Goal: Subscribe to service/newsletter

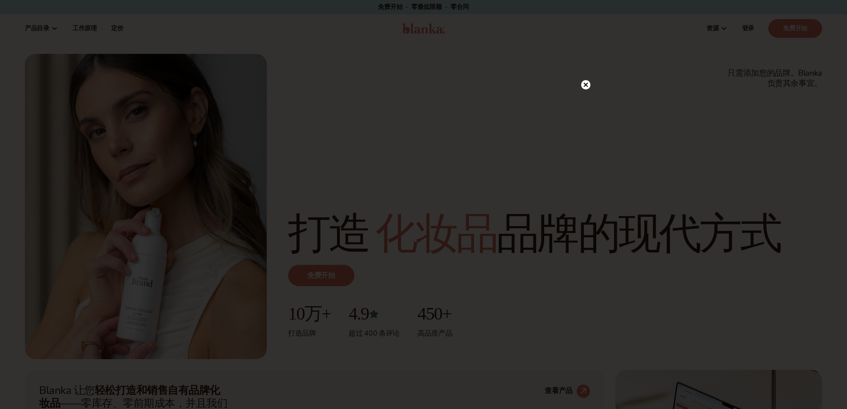
click at [584, 87] on circle at bounding box center [585, 84] width 9 height 9
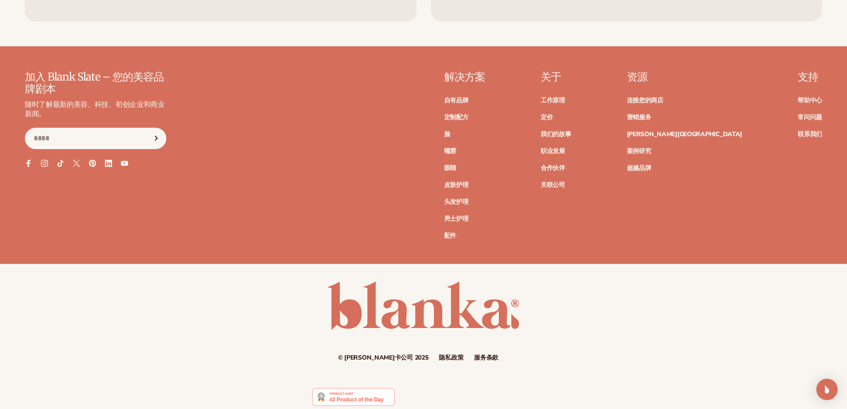
scroll to position [4023, 0]
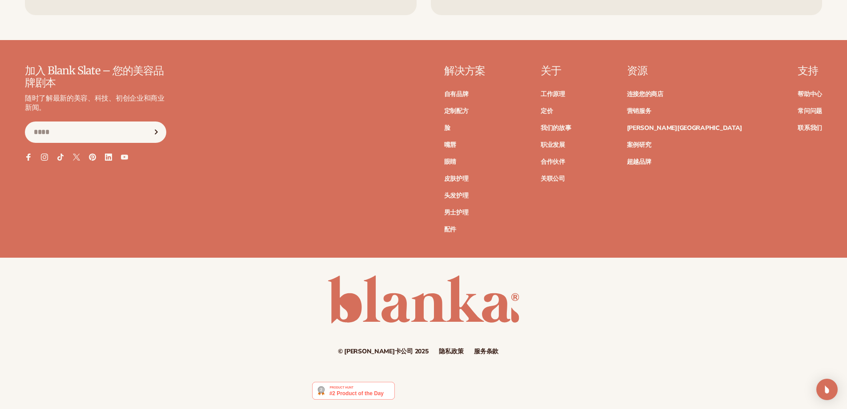
click at [157, 133] on icon "订阅" at bounding box center [156, 132] width 2 height 4
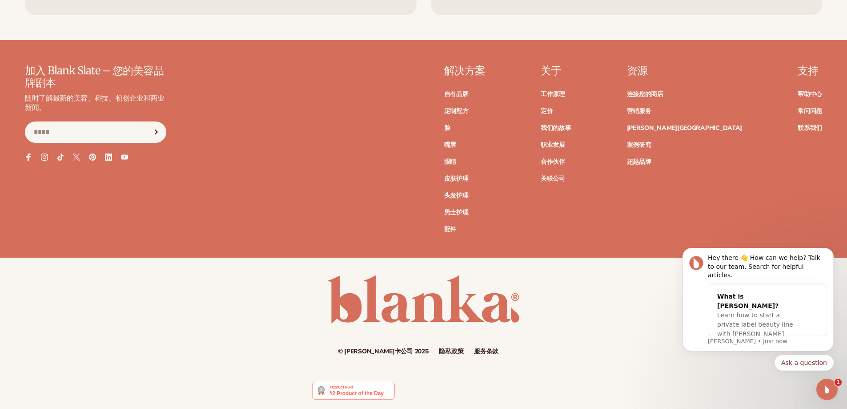
scroll to position [0, 0]
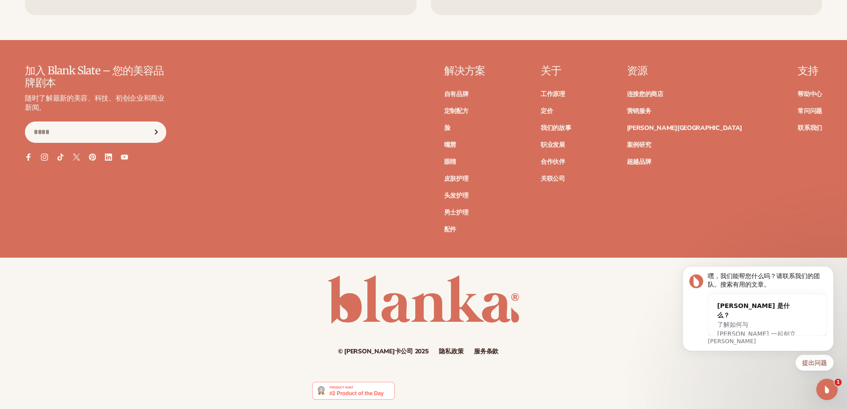
click at [266, 120] on div "加入 Blank Slate – 您的美容品牌剧本 随时了解最新的美容、科技、初创企业和商业新闻。 电子邮件 Facebook Instagram TikTo…" at bounding box center [424, 148] width 798 height 167
drag, startPoint x: 7, startPoint y: 182, endPoint x: 323, endPoint y: 173, distance: 315.5
click at [323, 173] on div "加入 Blank Slate – 您的美容品牌剧本 随时了解最新的美容、科技、初创企业和商业新闻。 电子邮件 Facebook Instagram TikTo…" at bounding box center [423, 161] width 847 height 192
